Goal: Task Accomplishment & Management: Manage account settings

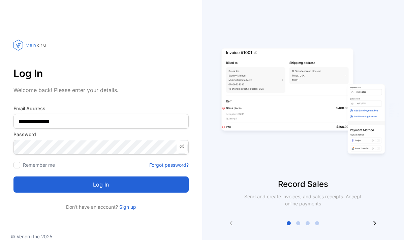
click at [109, 188] on button "Log in" at bounding box center [100, 185] width 175 height 16
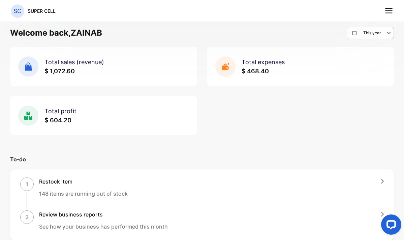
click at [387, 9] on icon at bounding box center [388, 10] width 9 height 9
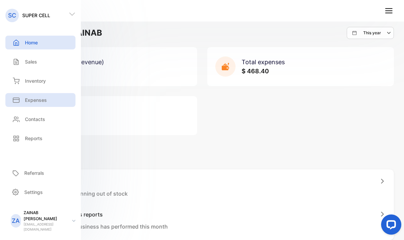
click at [33, 98] on p "Expenses" at bounding box center [36, 100] width 22 height 7
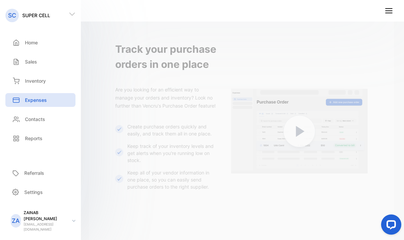
scroll to position [160, 0]
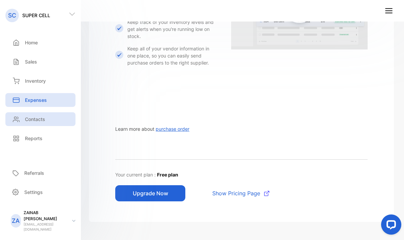
click at [41, 119] on p "Contacts" at bounding box center [35, 119] width 20 height 7
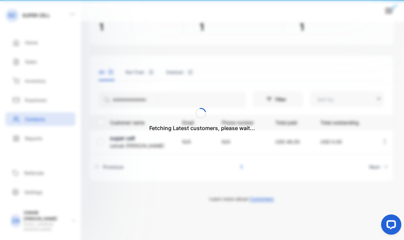
type input "**********"
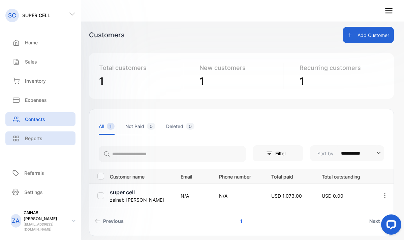
click at [28, 138] on p "Reports" at bounding box center [34, 138] width 18 height 7
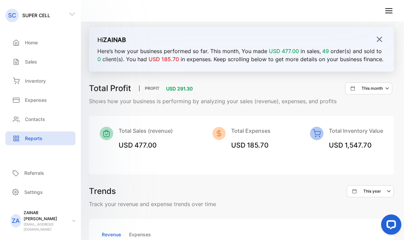
click at [376, 37] on img at bounding box center [379, 39] width 7 height 7
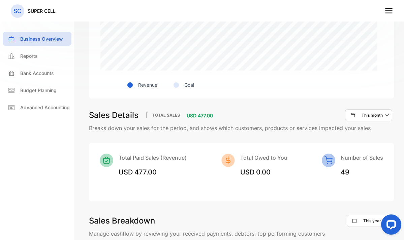
scroll to position [229, 0]
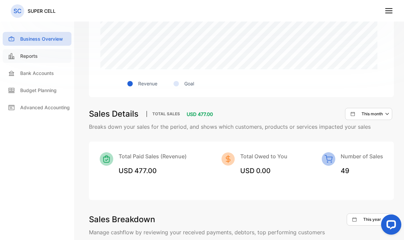
click at [39, 50] on div "Reports" at bounding box center [37, 56] width 69 height 14
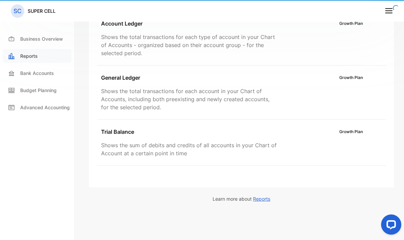
scroll to position [195, 0]
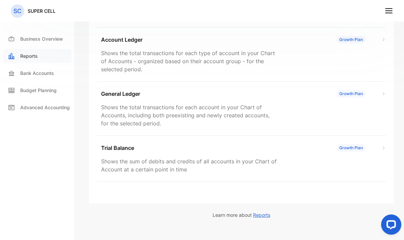
click at [34, 57] on p "Reports" at bounding box center [29, 56] width 18 height 7
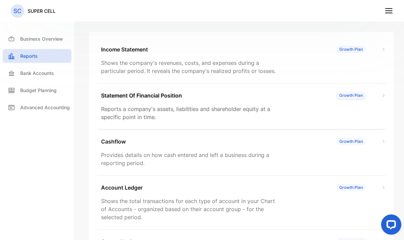
scroll to position [0, 0]
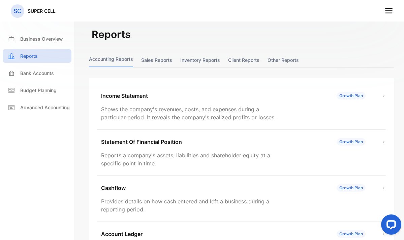
click at [147, 60] on button "Sales reports" at bounding box center [156, 60] width 31 height 14
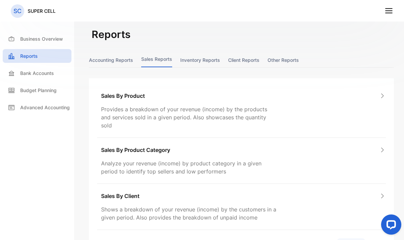
click at [181, 59] on button "Inventory reports" at bounding box center [200, 60] width 40 height 14
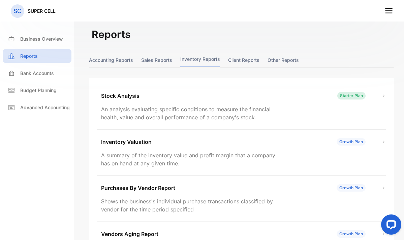
click at [228, 60] on button "Client reports" at bounding box center [243, 60] width 31 height 14
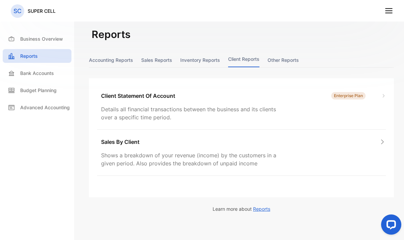
click at [267, 58] on button "Other reports" at bounding box center [282, 60] width 31 height 14
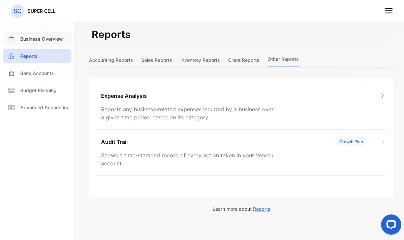
click at [40, 44] on div "Business Overview" at bounding box center [37, 39] width 69 height 14
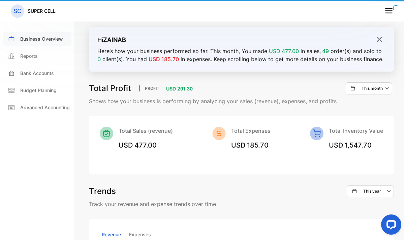
click at [44, 42] on p "Business Overview" at bounding box center [41, 38] width 43 height 7
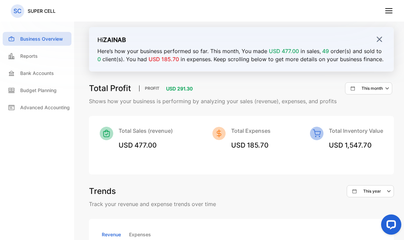
drag, startPoint x: 394, startPoint y: 12, endPoint x: 387, endPoint y: 13, distance: 7.1
click at [387, 13] on nav "SC SUPER CELL" at bounding box center [202, 11] width 404 height 22
click at [387, 13] on line at bounding box center [388, 13] width 7 height 0
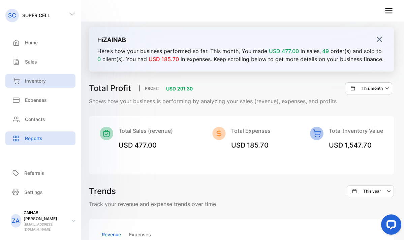
click at [40, 75] on div "Inventory" at bounding box center [40, 81] width 70 height 14
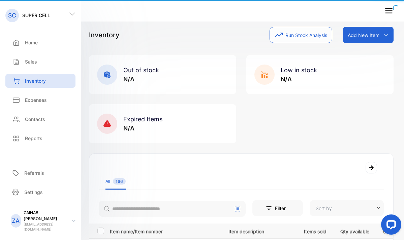
click at [36, 82] on p "Inventory" at bounding box center [35, 80] width 21 height 7
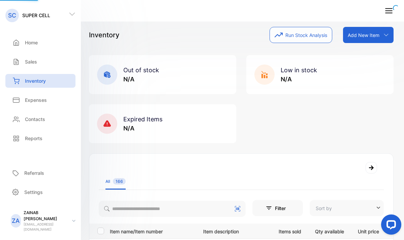
click at [36, 82] on p "Inventory" at bounding box center [35, 80] width 21 height 7
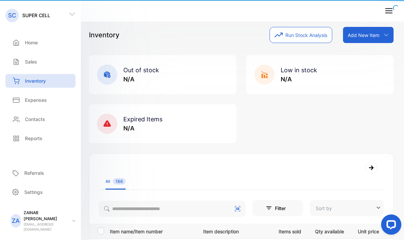
type input "**********"
click at [198, 37] on div "Inventory Run Stock Analysis Add New Item Add item manually Import item Scan ba…" at bounding box center [241, 35] width 304 height 16
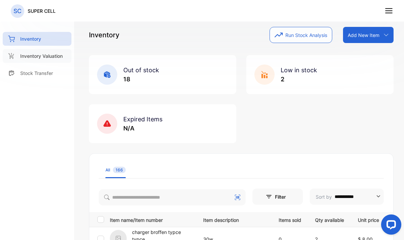
click at [39, 62] on div "Inventory Valuation" at bounding box center [37, 56] width 69 height 14
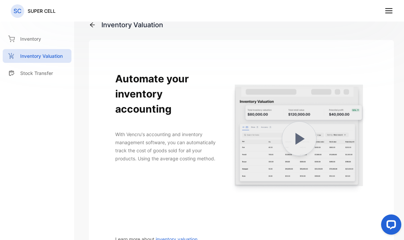
scroll to position [136, 0]
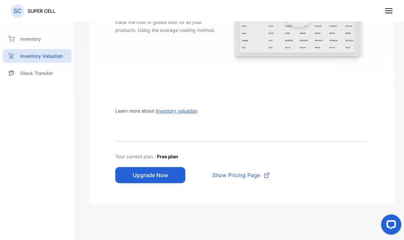
click at [393, 8] on nav "SC SUPER CELL" at bounding box center [202, 11] width 404 height 22
click at [390, 11] on icon at bounding box center [388, 10] width 9 height 9
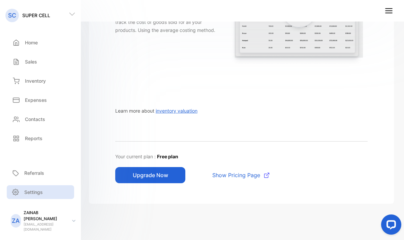
click at [27, 196] on p "Settings" at bounding box center [33, 192] width 19 height 7
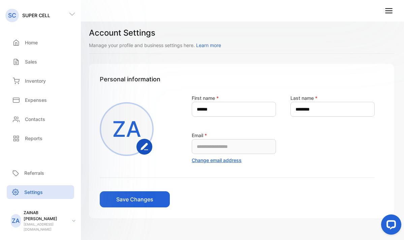
scroll to position [16, 0]
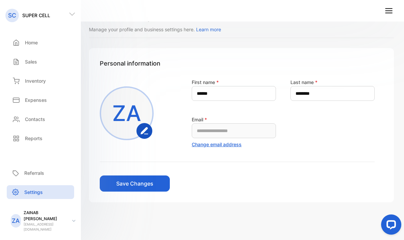
click at [389, 9] on line at bounding box center [388, 9] width 7 height 0
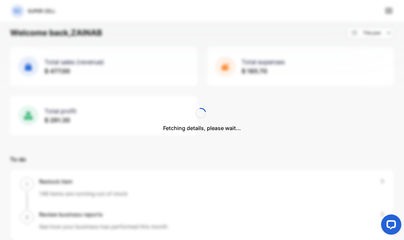
click at [391, 11] on div "Fetching details, please wait..." at bounding box center [202, 120] width 404 height 240
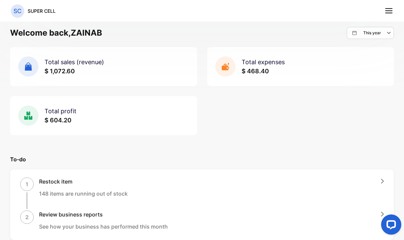
click at [389, 11] on line at bounding box center [388, 11] width 7 height 0
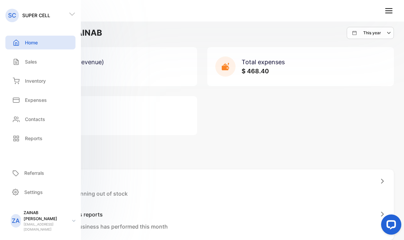
click at [74, 222] on icon at bounding box center [73, 221] width 3 height 2
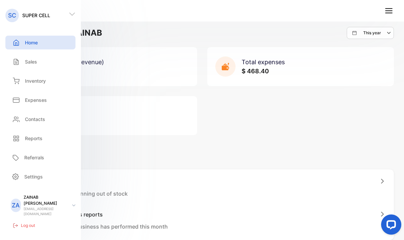
click at [28, 224] on p "Log out" at bounding box center [28, 226] width 14 height 6
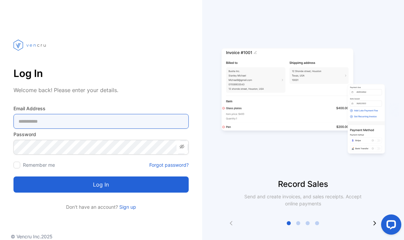
type Address-inputemail "**********"
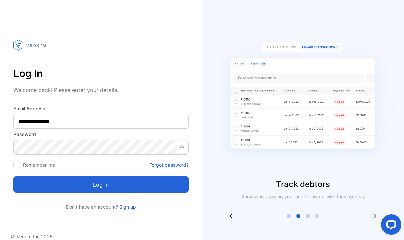
click at [114, 188] on button "Log in" at bounding box center [100, 185] width 175 height 16
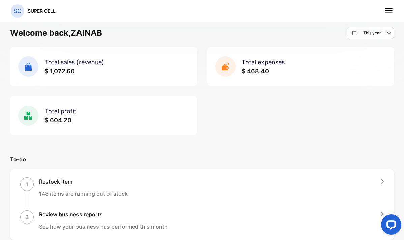
click at [388, 11] on line at bounding box center [388, 11] width 7 height 0
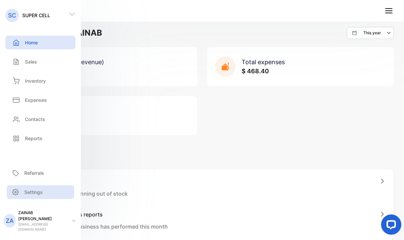
click at [25, 196] on p "Settings" at bounding box center [33, 192] width 19 height 7
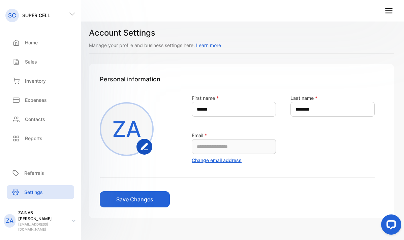
click at [393, 12] on nav "SC SUPER CELL" at bounding box center [202, 11] width 404 height 22
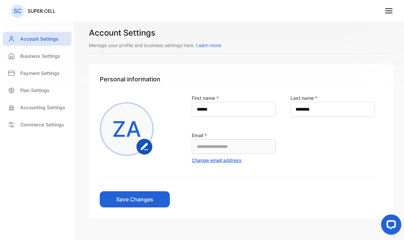
click at [392, 12] on icon at bounding box center [388, 10] width 9 height 9
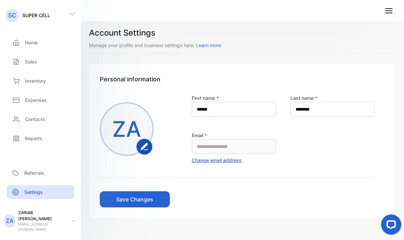
click at [389, 12] on icon at bounding box center [388, 10] width 9 height 9
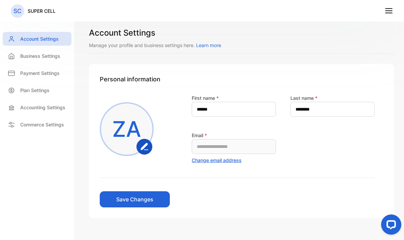
click at [18, 10] on p "SC" at bounding box center [17, 11] width 8 height 9
click at [45, 9] on p "SUPER CELL" at bounding box center [42, 10] width 28 height 7
click at [38, 51] on div "Business Settings" at bounding box center [37, 56] width 69 height 14
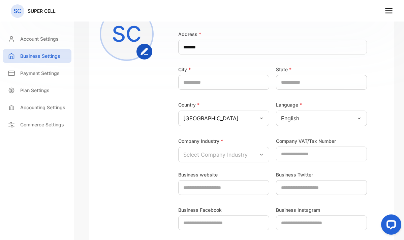
scroll to position [185, 0]
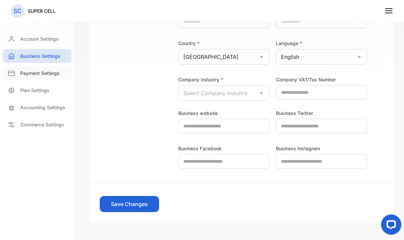
click at [43, 73] on p "Payment Settings" at bounding box center [39, 73] width 39 height 7
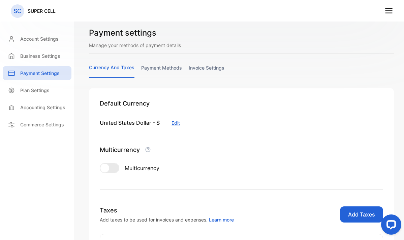
click at [390, 12] on icon at bounding box center [388, 10] width 9 height 9
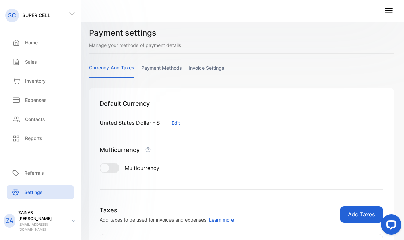
click at [390, 12] on icon at bounding box center [388, 10] width 9 height 9
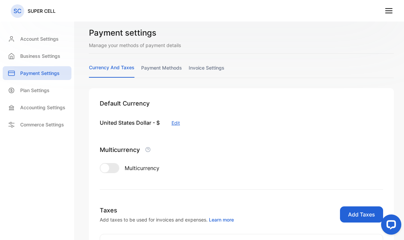
click at [147, 68] on link "payment methods" at bounding box center [161, 70] width 41 height 13
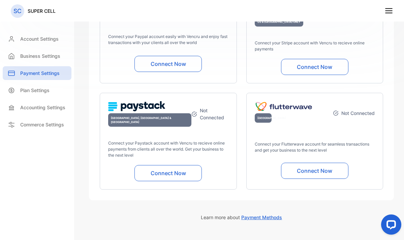
scroll to position [64, 0]
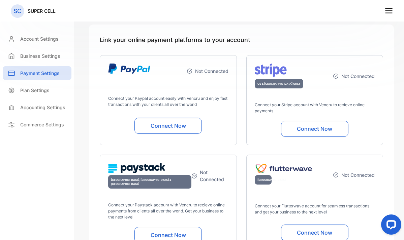
click at [305, 129] on button "Connect Now" at bounding box center [314, 129] width 67 height 16
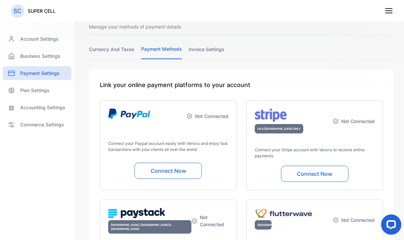
scroll to position [141, 0]
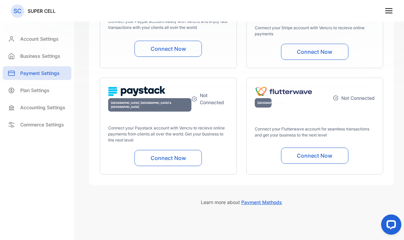
click at [257, 200] on span "Payment Methods" at bounding box center [261, 203] width 41 height 6
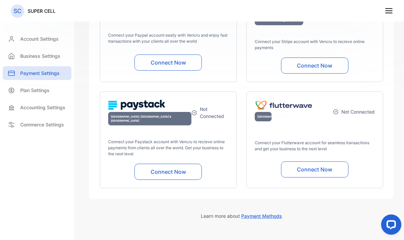
scroll to position [0, 0]
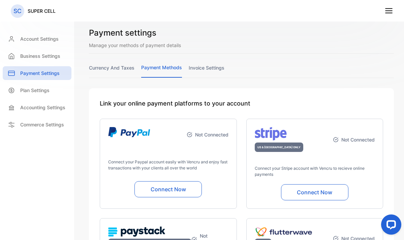
click at [309, 194] on button "Connect Now" at bounding box center [314, 193] width 67 height 16
click at [208, 69] on link "invoice settings" at bounding box center [207, 70] width 36 height 13
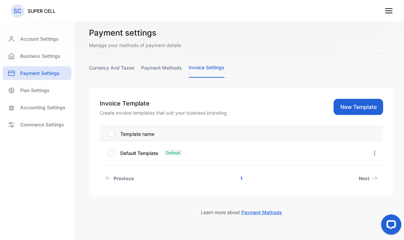
click at [157, 71] on link "payment methods" at bounding box center [161, 70] width 41 height 13
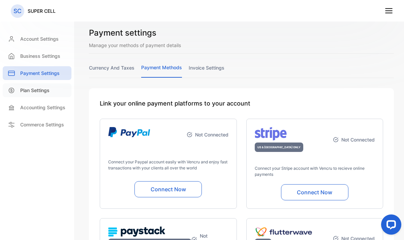
click at [38, 95] on div "Plan Settings" at bounding box center [37, 91] width 69 height 14
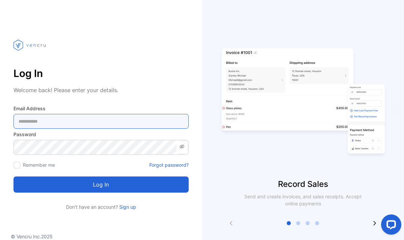
type Address-inputemail "**********"
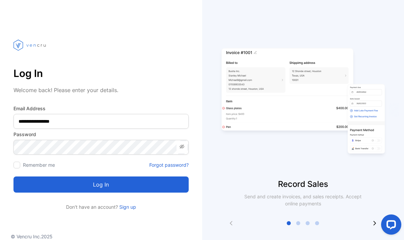
click at [116, 191] on button "Log in" at bounding box center [100, 185] width 175 height 16
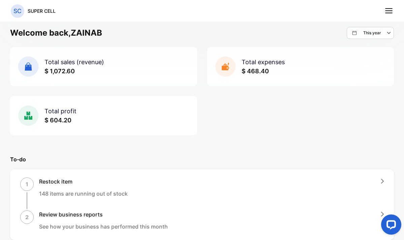
click at [391, 14] on icon at bounding box center [388, 10] width 9 height 9
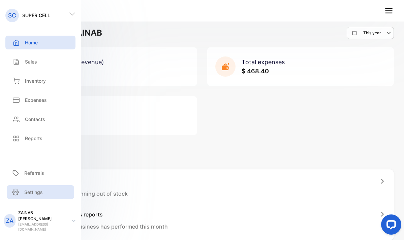
click at [29, 196] on p "Settings" at bounding box center [33, 192] width 19 height 7
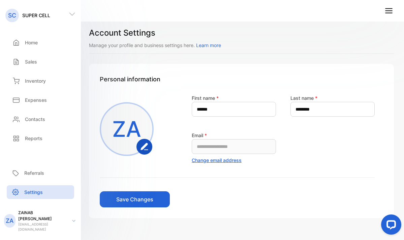
click at [33, 196] on p "Settings" at bounding box center [33, 192] width 19 height 7
click at [37, 49] on div "Home" at bounding box center [40, 43] width 70 height 14
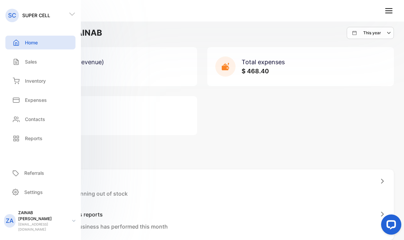
click at [71, 8] on div "SC SUPER CELL" at bounding box center [40, 15] width 81 height 14
click at [71, 12] on icon at bounding box center [72, 14] width 7 height 7
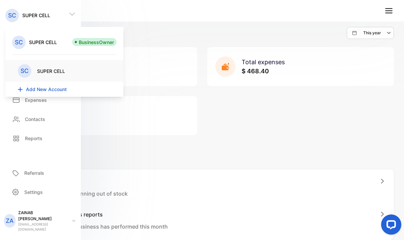
click at [38, 42] on p "SUPER CELL" at bounding box center [43, 42] width 28 height 7
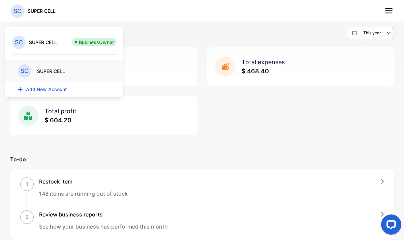
click at [274, 135] on div "Total sales (revenue) $ 1,072.60 Total expenses $ 468.40 Total profit $ 604.20" at bounding box center [202, 91] width 384 height 88
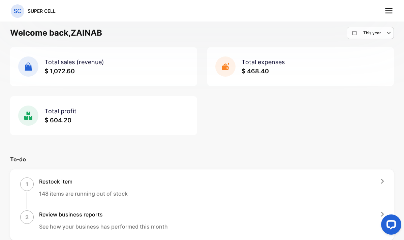
click at [388, 11] on icon at bounding box center [388, 10] width 9 height 9
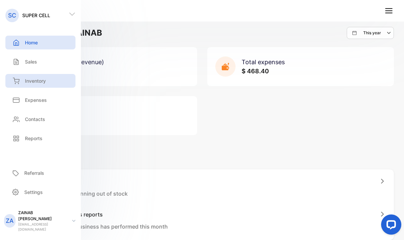
click at [38, 78] on p "Inventory" at bounding box center [35, 80] width 21 height 7
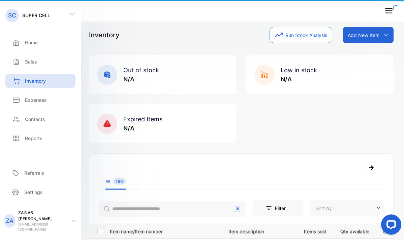
click at [38, 81] on p "Inventory" at bounding box center [35, 80] width 21 height 7
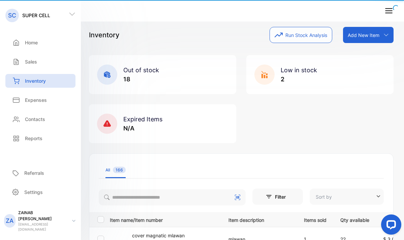
type input "**********"
click at [394, 110] on div "**********" at bounding box center [241, 120] width 325 height 240
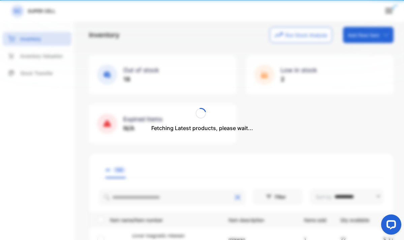
click at [376, 108] on div "Fetching Latest products, please wait..." at bounding box center [202, 120] width 404 height 240
click at [36, 55] on p "Inventory Valuation" at bounding box center [41, 56] width 42 height 7
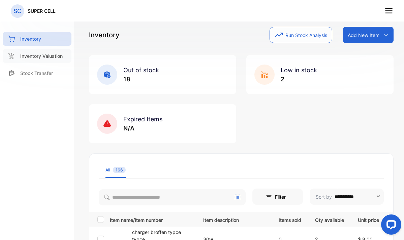
click at [47, 59] on p "Inventory Valuation" at bounding box center [41, 56] width 42 height 7
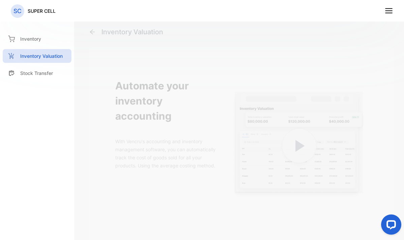
scroll to position [131, 0]
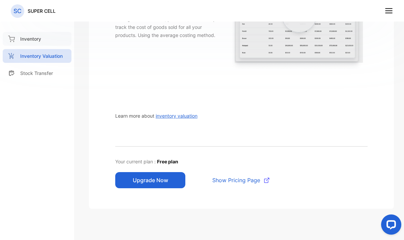
click at [30, 43] on div "Inventory" at bounding box center [37, 39] width 69 height 14
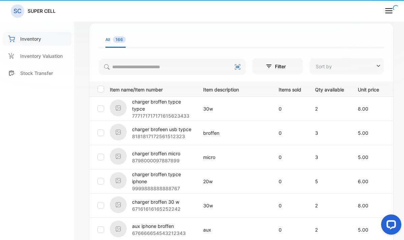
type input "**********"
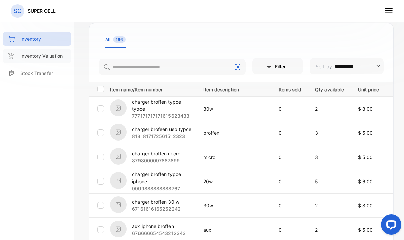
click at [33, 60] on div "Inventory Valuation" at bounding box center [37, 56] width 69 height 14
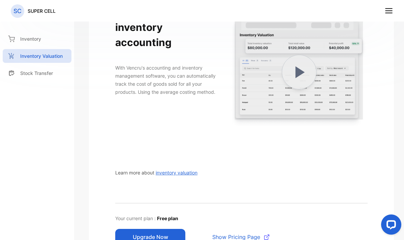
scroll to position [8, 0]
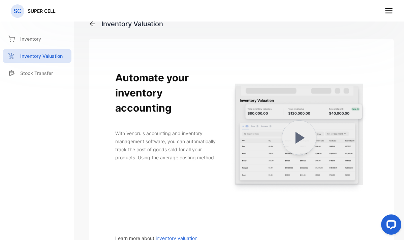
click at [21, 11] on p "SC" at bounding box center [17, 11] width 8 height 9
click at [33, 11] on p "SUPER CELL" at bounding box center [42, 10] width 28 height 7
click at [40, 38] on div "Inventory" at bounding box center [37, 39] width 69 height 14
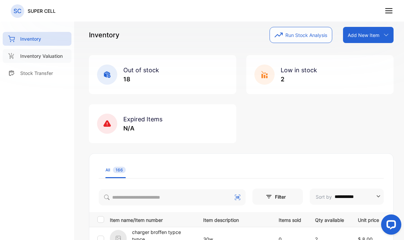
click at [39, 57] on p "Inventory Valuation" at bounding box center [41, 56] width 42 height 7
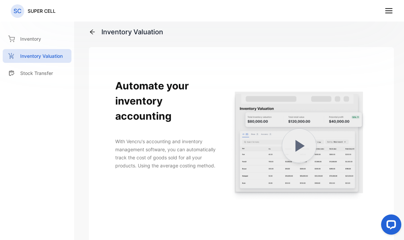
scroll to position [136, 0]
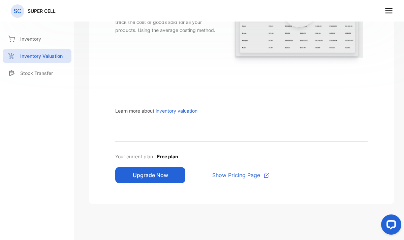
click at [245, 175] on span "Show Pricing Page" at bounding box center [236, 175] width 48 height 8
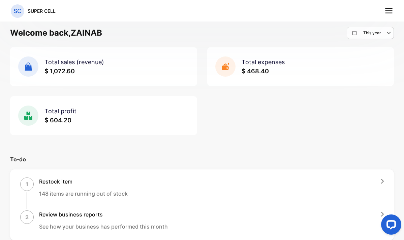
click at [387, 13] on line at bounding box center [388, 13] width 7 height 0
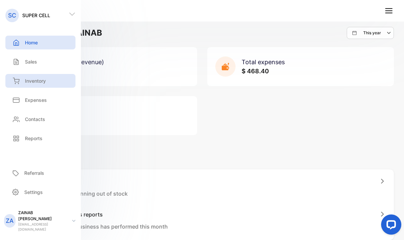
click at [34, 84] on p "Inventory" at bounding box center [35, 80] width 21 height 7
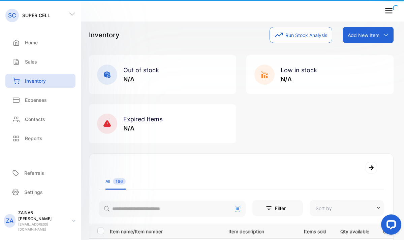
click at [75, 222] on icon at bounding box center [73, 221] width 3 height 2
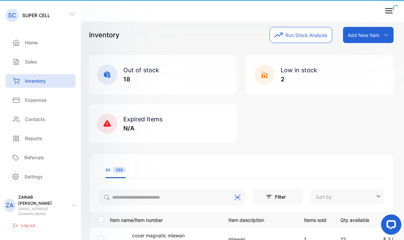
type input "**********"
click at [74, 226] on div "ZA ZAINAB ABDULLAH zabd5079@gmail.com Log out" at bounding box center [40, 210] width 81 height 46
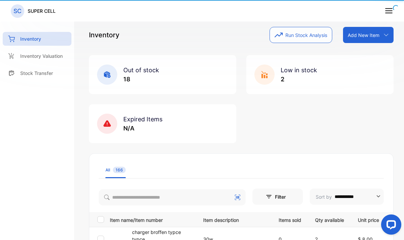
click at [221, 137] on div "Expired Items N/A" at bounding box center [162, 123] width 147 height 39
click at [261, 127] on div "Out of stock 18 Low in stock 2 Expired Items N/A" at bounding box center [241, 99] width 304 height 88
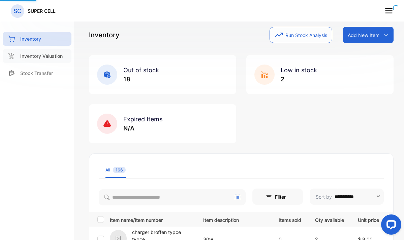
click at [57, 60] on div "Inventory Valuation" at bounding box center [37, 56] width 69 height 14
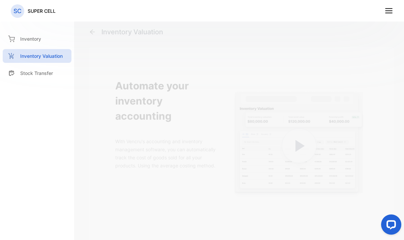
scroll to position [136, 0]
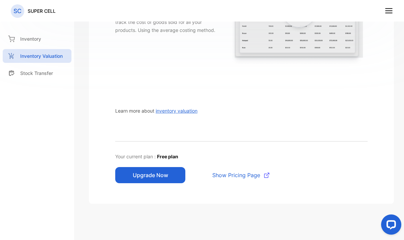
click at [147, 184] on div "Automate your inventory accounting With Vencru's accounting and inventory manag…" at bounding box center [241, 63] width 285 height 262
click at [152, 175] on button "Upgrade Now" at bounding box center [150, 175] width 70 height 16
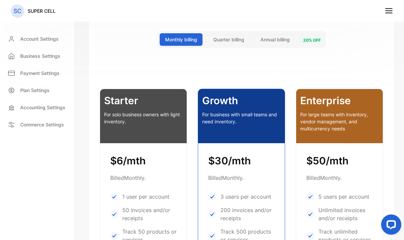
scroll to position [229, 0]
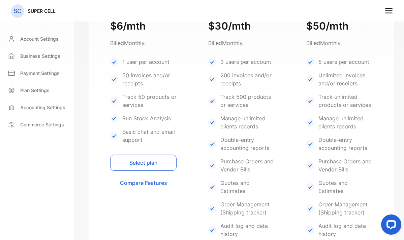
click at [152, 165] on button "Select plan" at bounding box center [143, 163] width 66 height 16
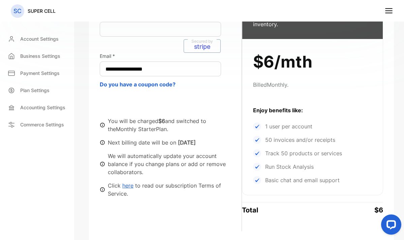
scroll to position [53, 0]
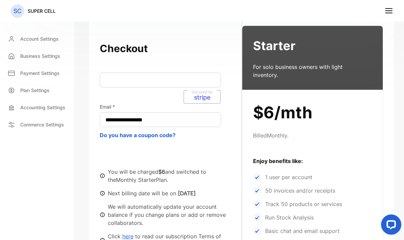
click at [140, 106] on p "Email *" at bounding box center [171, 107] width 142 height 7
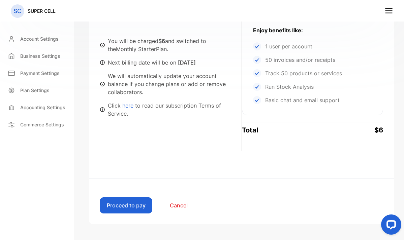
click at [120, 198] on button "Proceed to pay" at bounding box center [126, 206] width 53 height 16
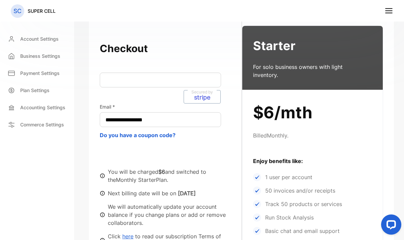
scroll to position [0, 0]
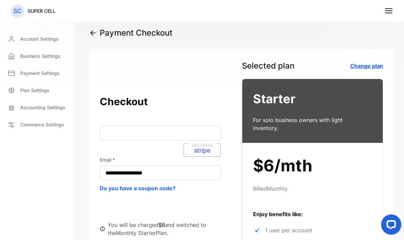
click at [365, 68] on link "Change plan" at bounding box center [366, 66] width 33 height 7
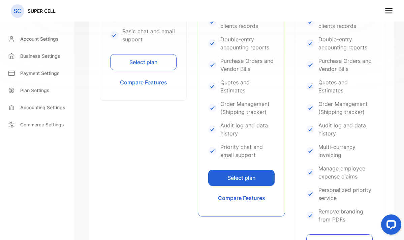
scroll to position [319, 0]
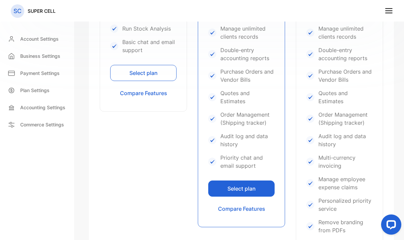
click at [146, 77] on button "Select plan" at bounding box center [143, 73] width 66 height 16
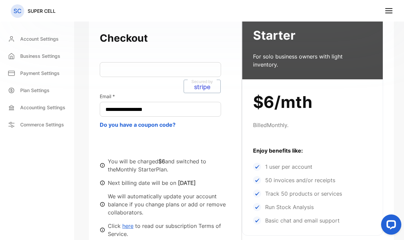
scroll to position [50, 0]
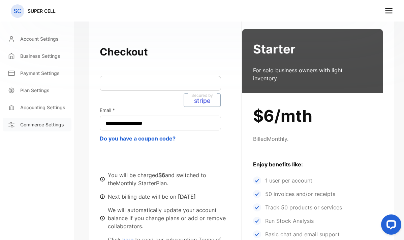
click at [43, 125] on p "Commerce Settings" at bounding box center [42, 124] width 44 height 7
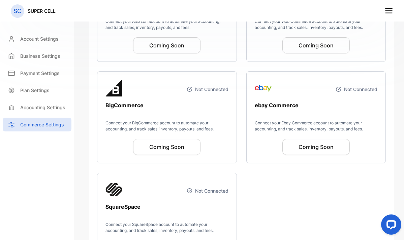
scroll to position [179, 0]
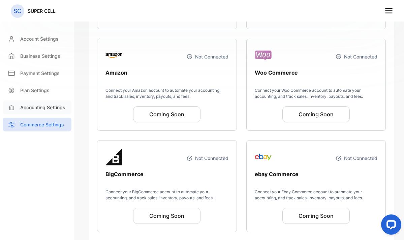
click at [53, 113] on div "Accounting Settings" at bounding box center [37, 108] width 69 height 14
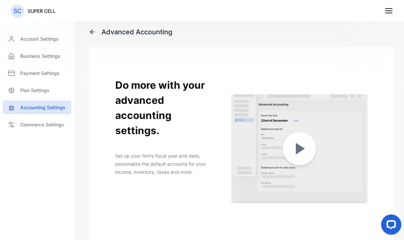
click at [388, 10] on icon at bounding box center [388, 10] width 9 height 9
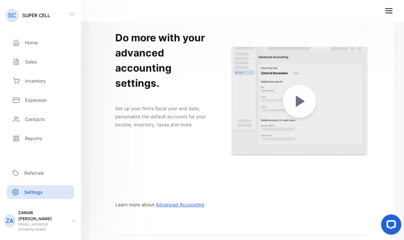
scroll to position [107, 0]
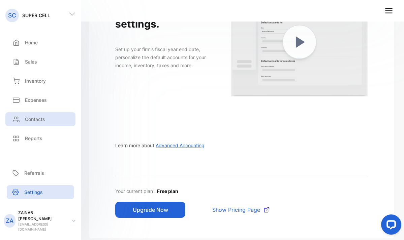
click at [34, 124] on div "Contacts" at bounding box center [40, 119] width 70 height 14
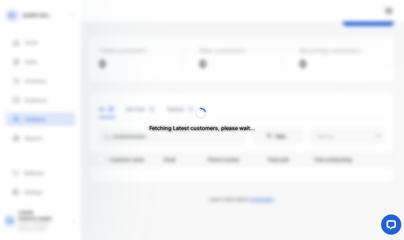
type input "**********"
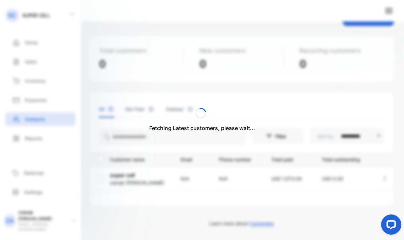
scroll to position [17, 0]
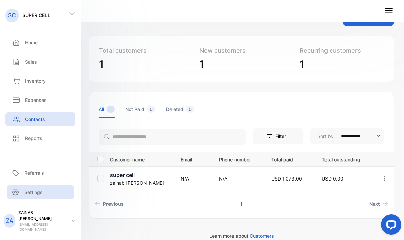
click at [29, 196] on p "Settings" at bounding box center [33, 192] width 19 height 7
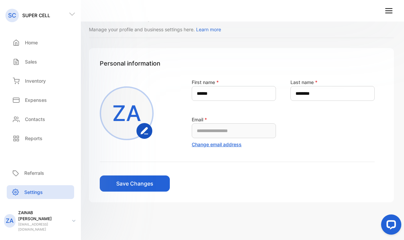
click at [237, 189] on form "**********" at bounding box center [237, 135] width 275 height 114
